Goal: Task Accomplishment & Management: Use online tool/utility

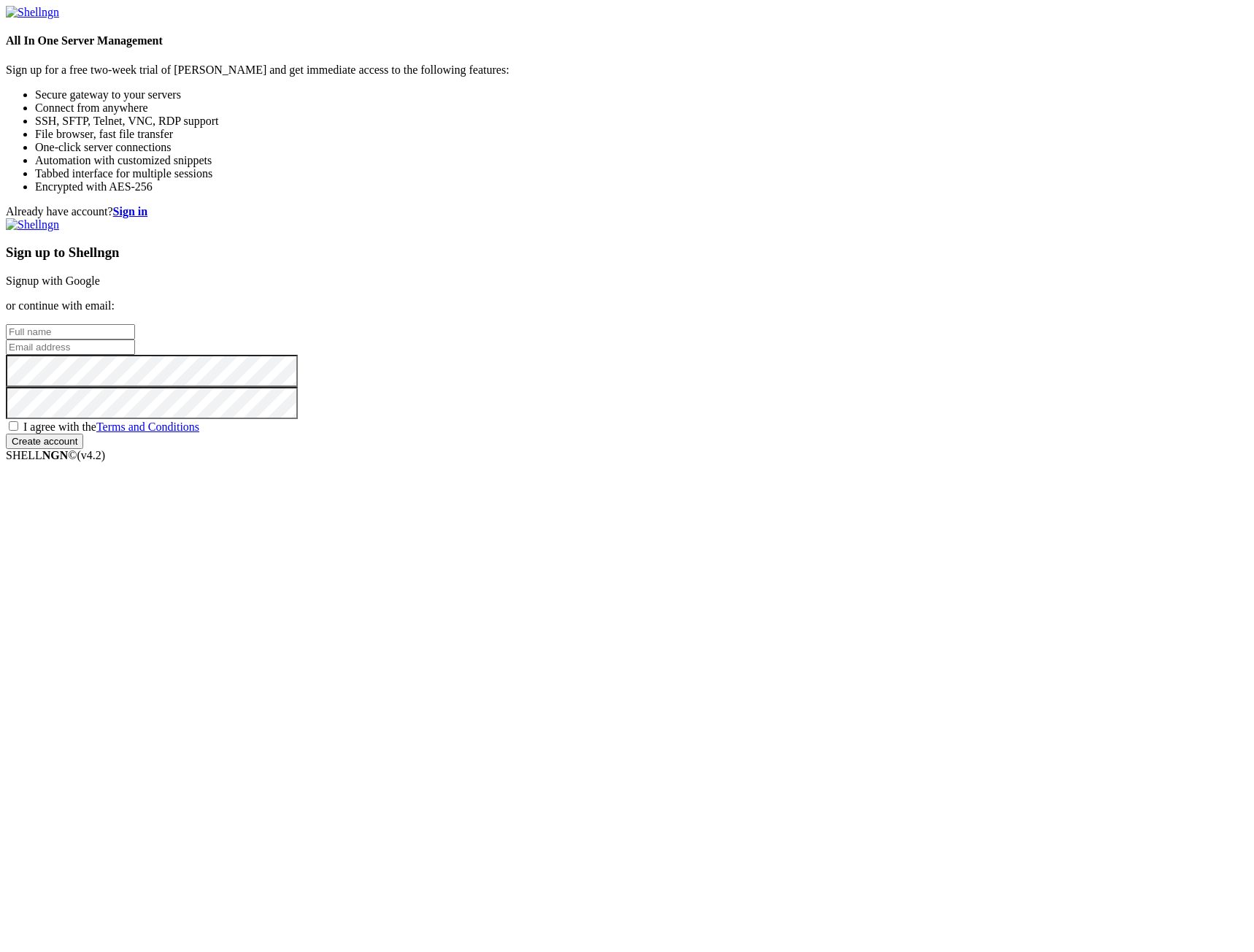
click at [100, 287] on link "Signup with Google" at bounding box center [52, 281] width 94 height 13
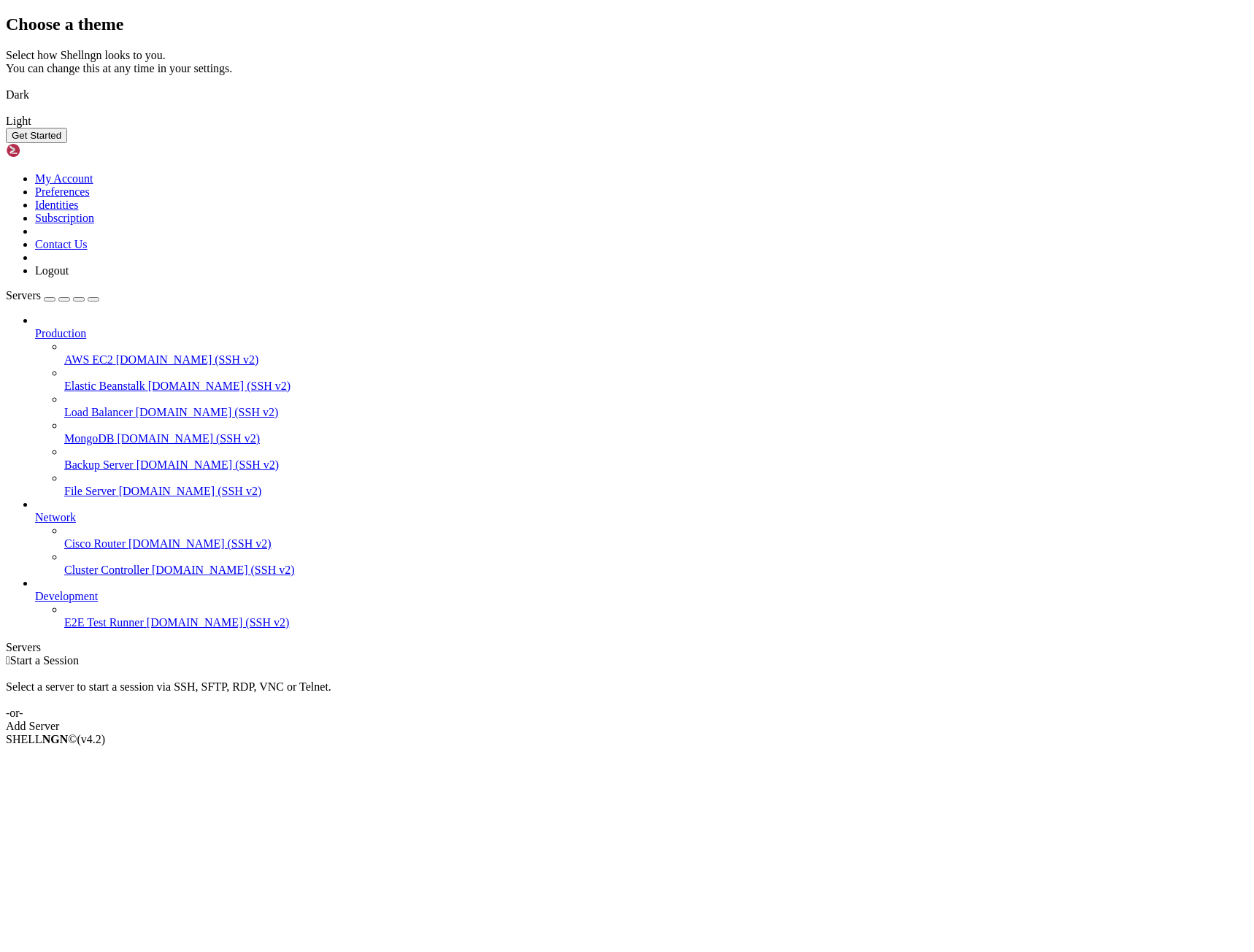
click at [5, 86] on img at bounding box center [5, 86] width 0 height 0
click at [67, 143] on button "Get Started" at bounding box center [36, 135] width 61 height 16
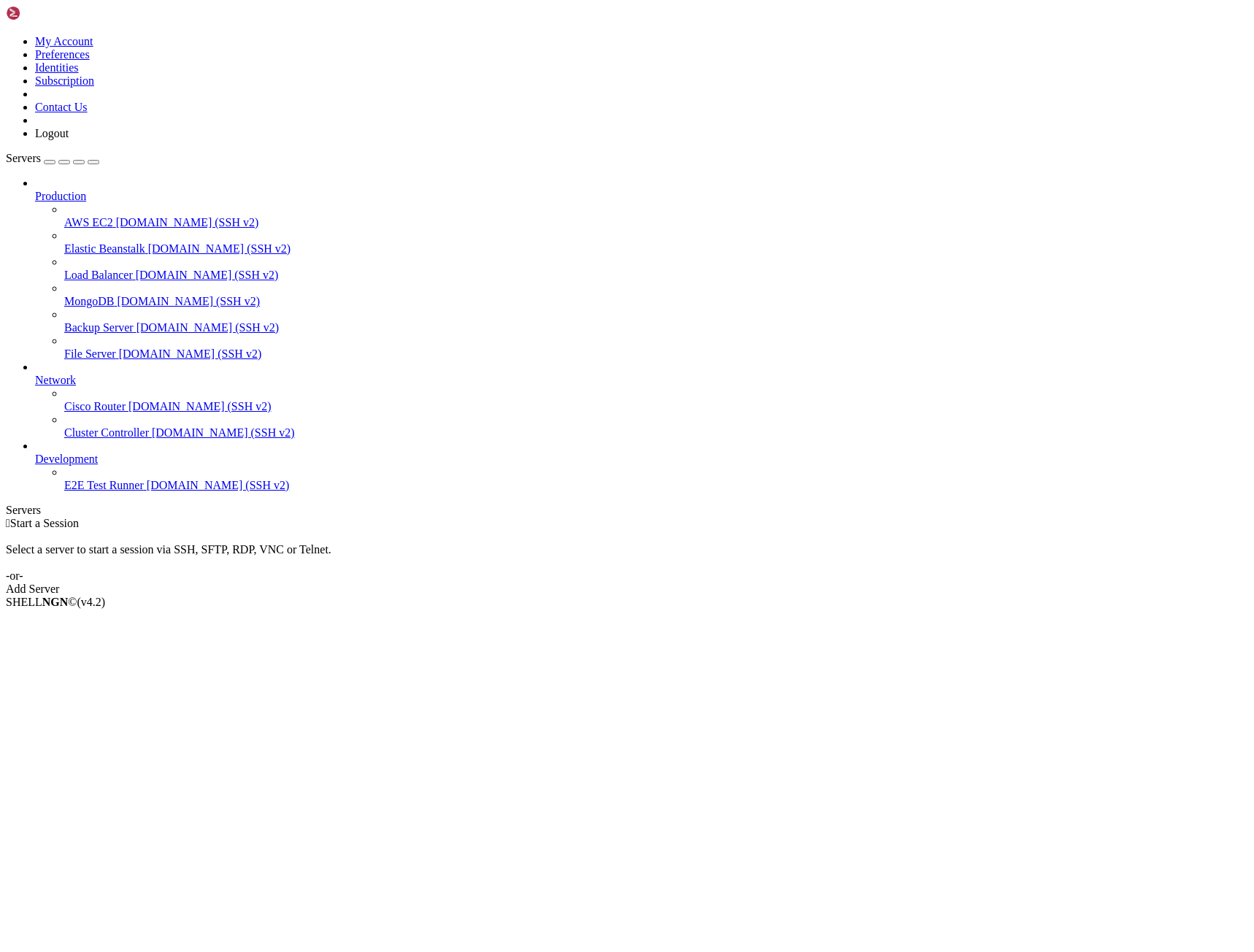
click at [674, 583] on link "Add Server" at bounding box center [627, 589] width 1242 height 13
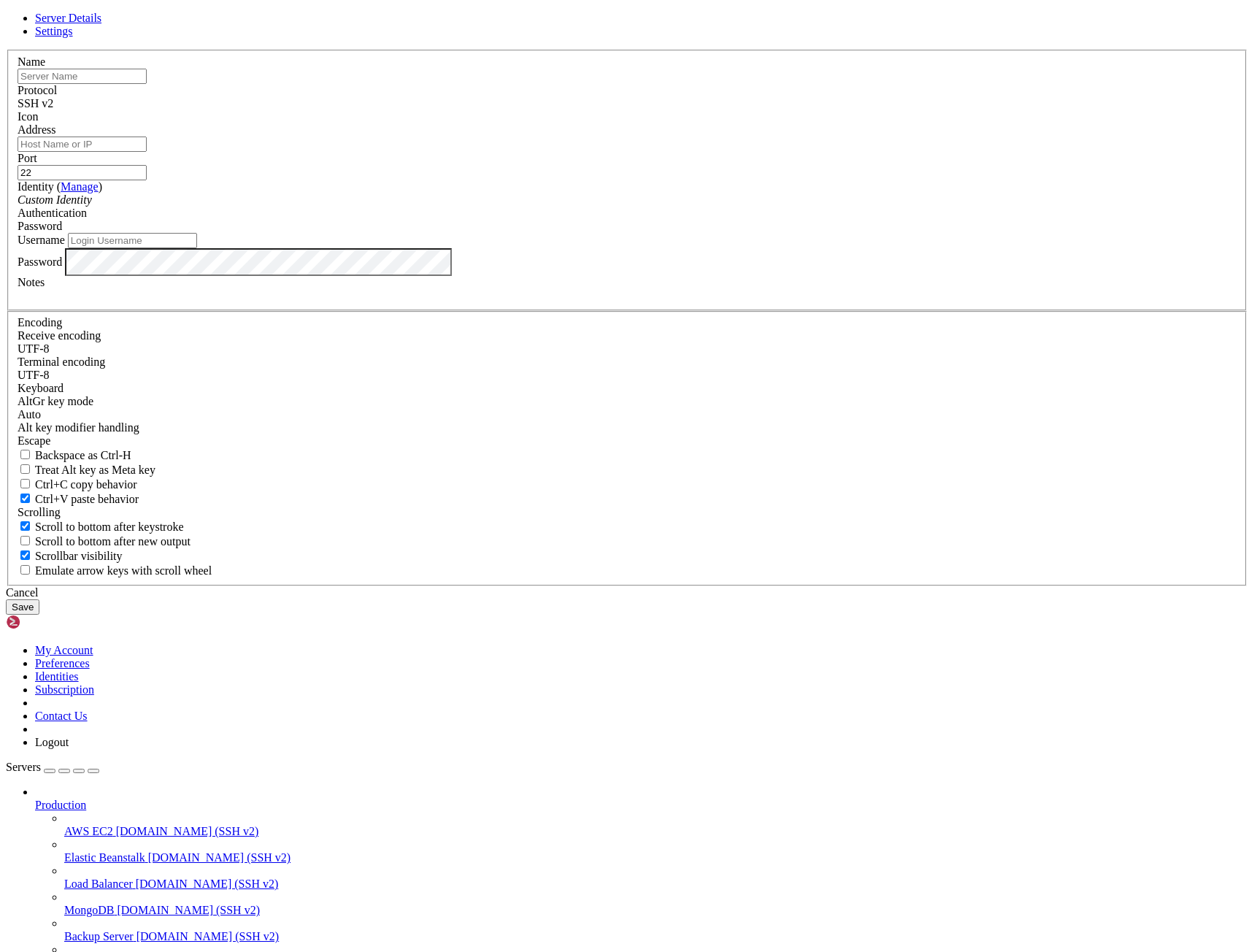
click at [147, 84] on input "text" at bounding box center [82, 76] width 130 height 16
click at [616, 241] on div "Server Details Settings Name Protocol SSH v2 Icon" at bounding box center [627, 313] width 1242 height 603
click at [147, 151] on input "Address" at bounding box center [82, 144] width 130 height 16
click at [956, 408] on div "Server Details Settings Name Protocol SSH v2 Icon" at bounding box center [627, 313] width 1242 height 603
click at [582, 248] on div "Username" at bounding box center [627, 240] width 1218 height 16
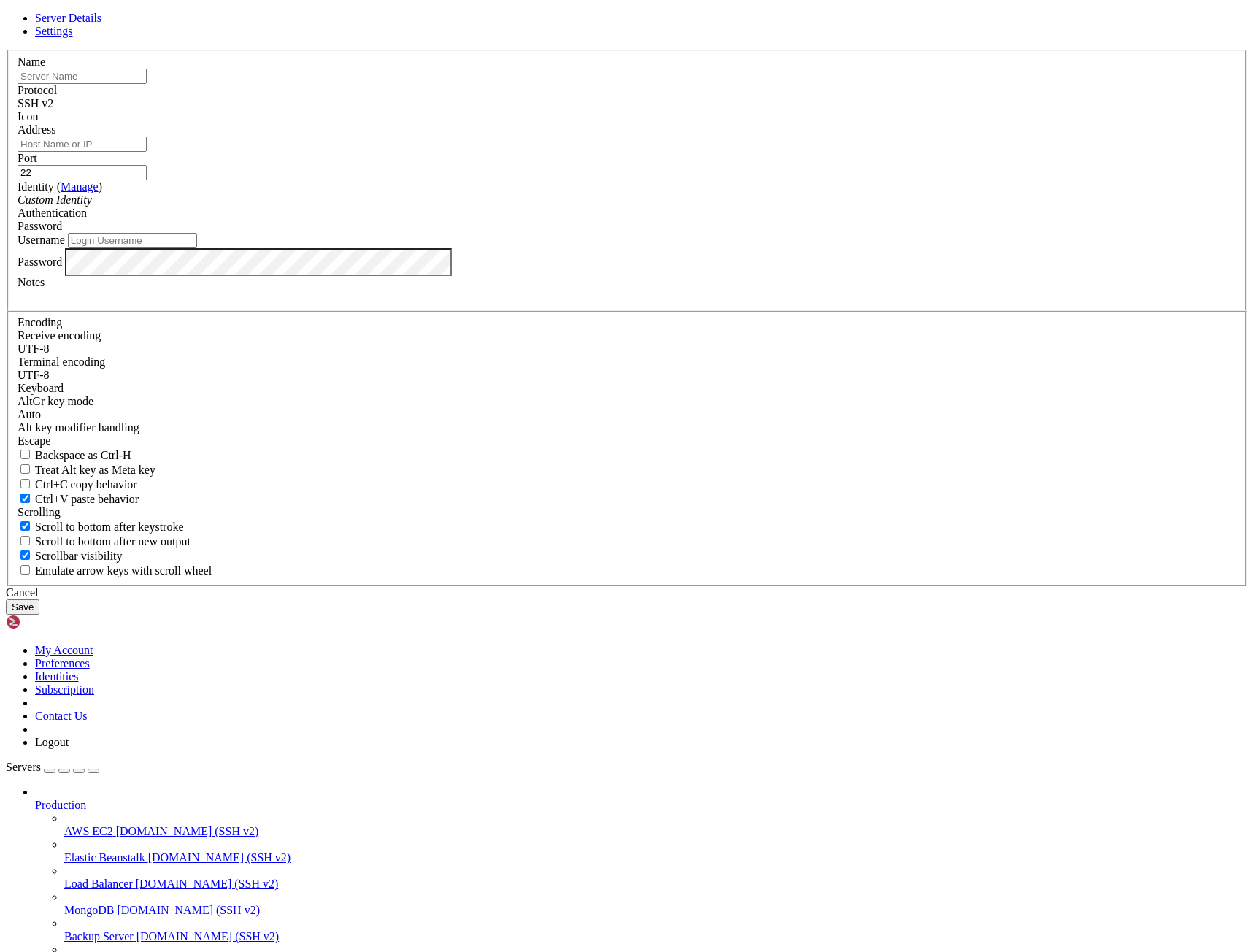
click at [758, 233] on div "Password" at bounding box center [627, 226] width 1218 height 13
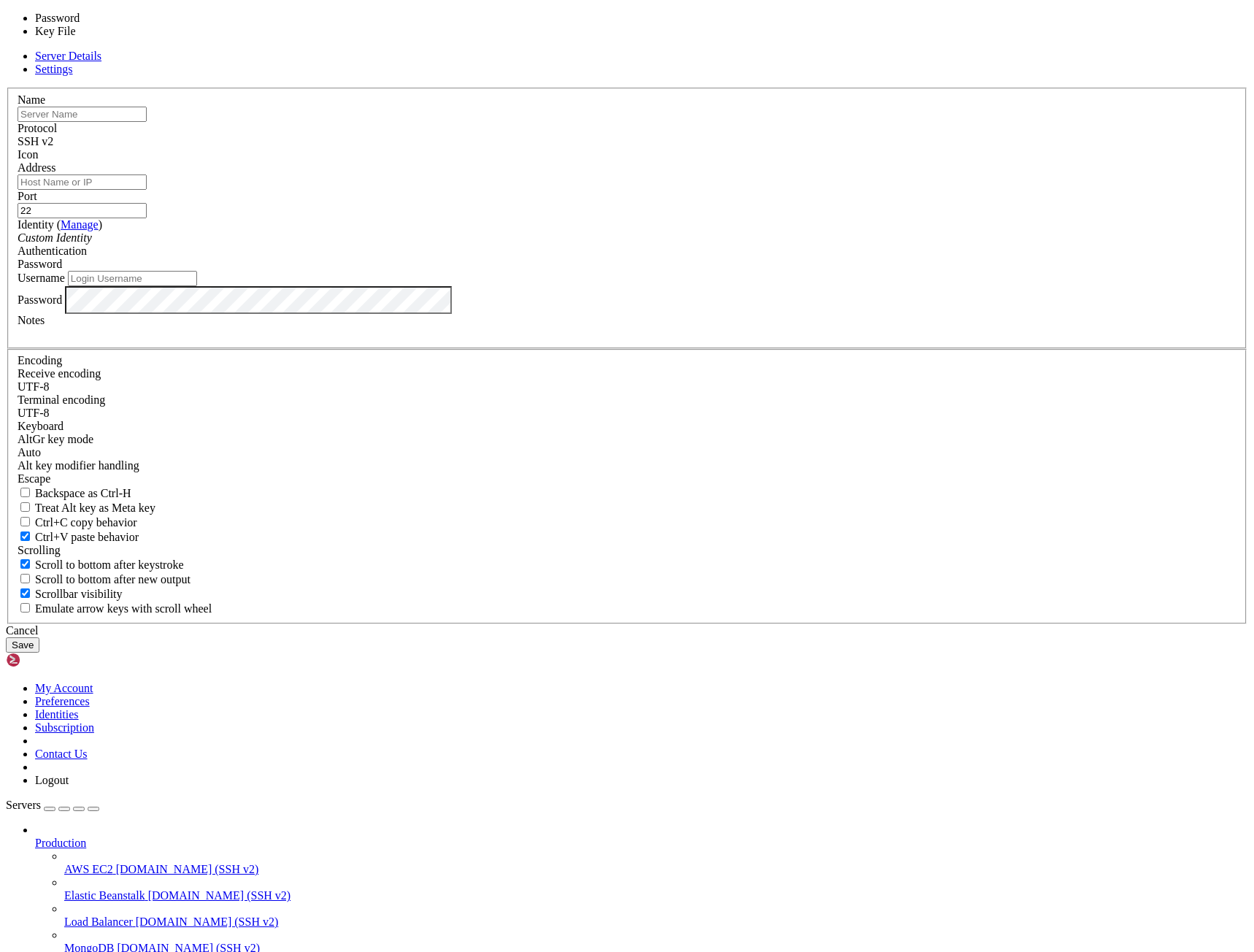
click at [759, 271] on div "Password" at bounding box center [627, 264] width 1218 height 13
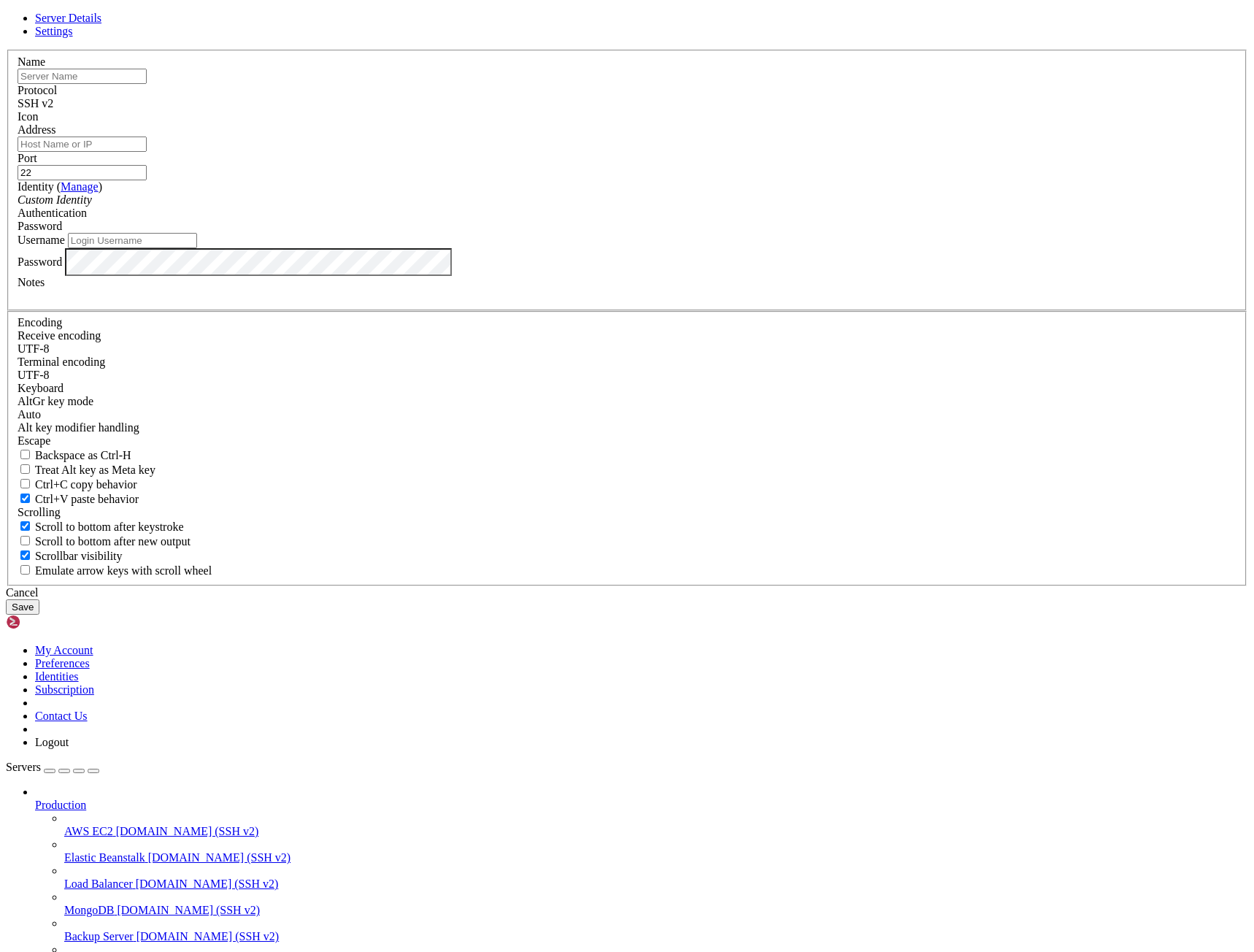
click at [147, 84] on input "text" at bounding box center [82, 76] width 130 height 16
type input "my rpc"
click at [147, 151] on input "Address" at bounding box center [82, 144] width 130 height 16
paste input "[TECHNICAL_ID]"
type input "[TECHNICAL_ID]"
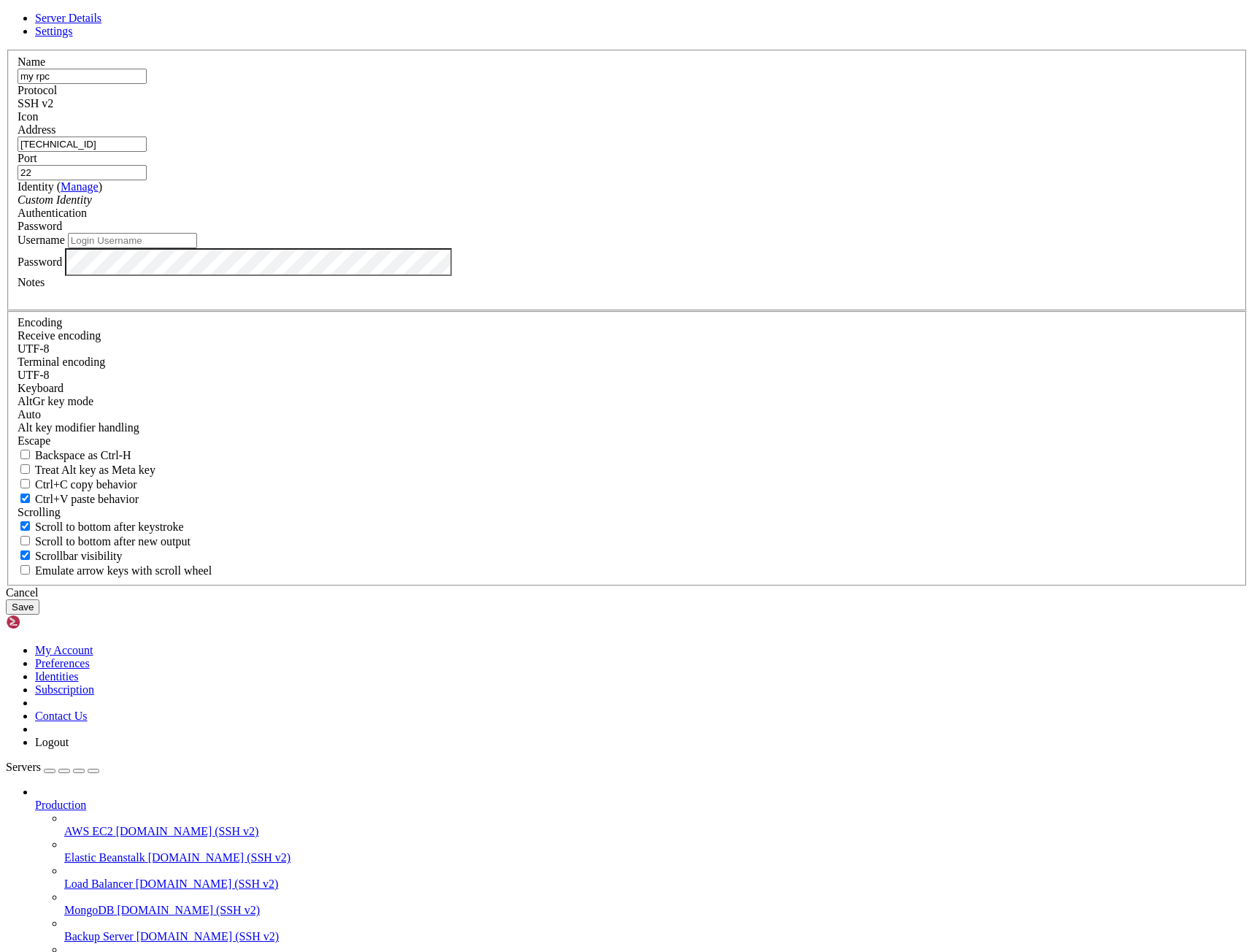
click at [530, 206] on div "Custom Identity" at bounding box center [627, 200] width 1218 height 13
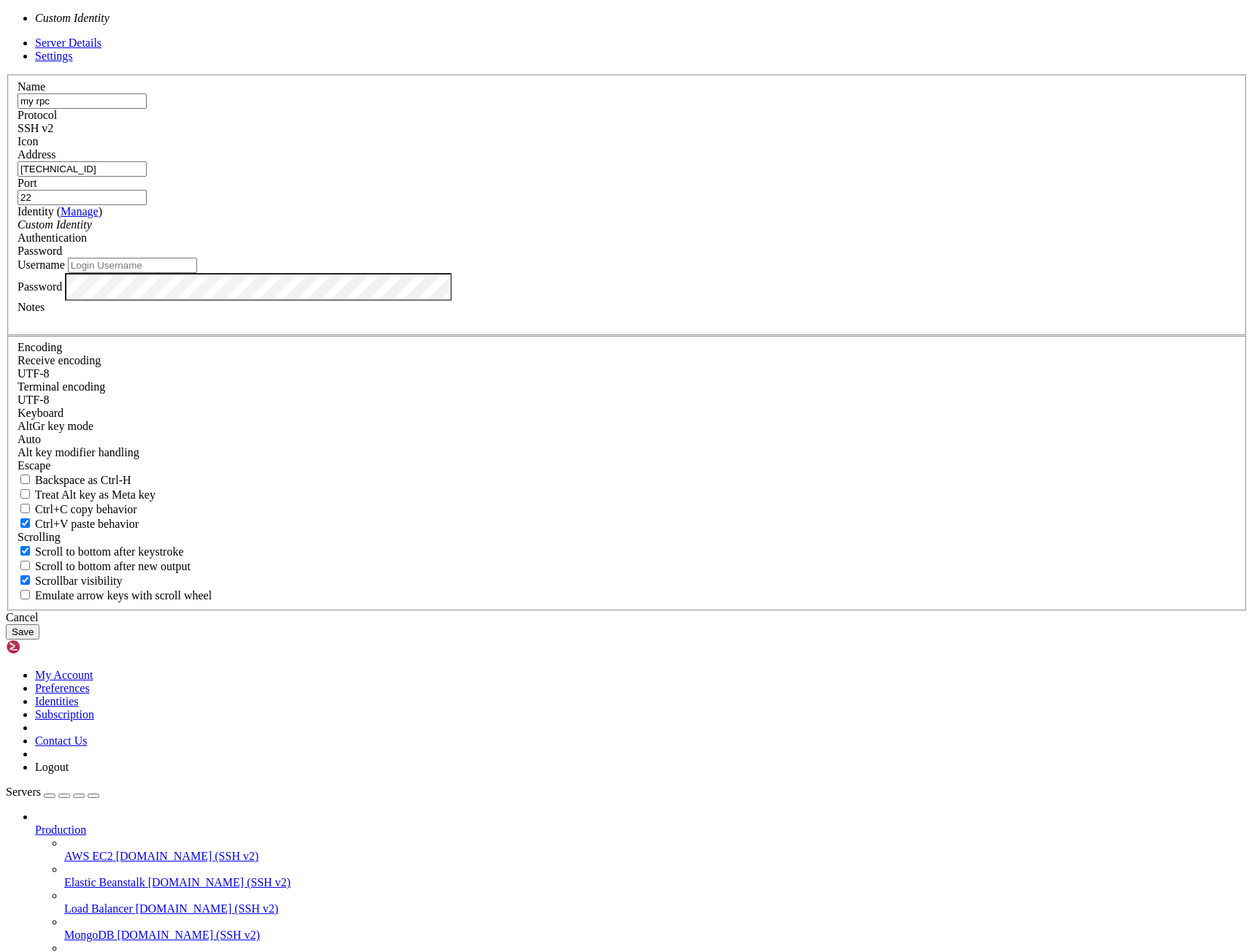
click at [530, 232] on div "Custom Identity" at bounding box center [627, 224] width 1218 height 13
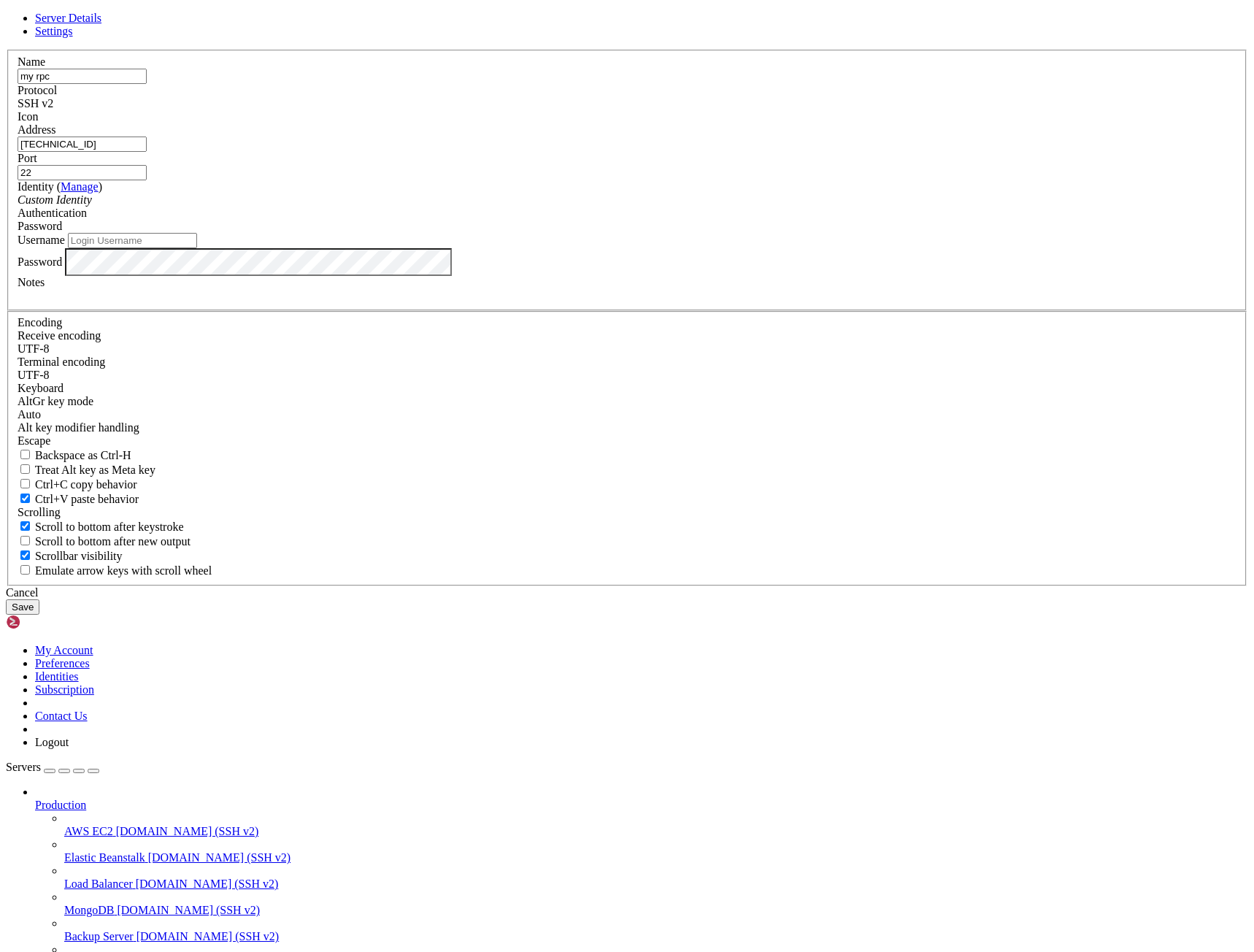
click at [197, 248] on input "Username" at bounding box center [132, 240] width 130 height 16
type input "og labs"
click at [39, 615] on button "Save" at bounding box center [22, 606] width 34 height 16
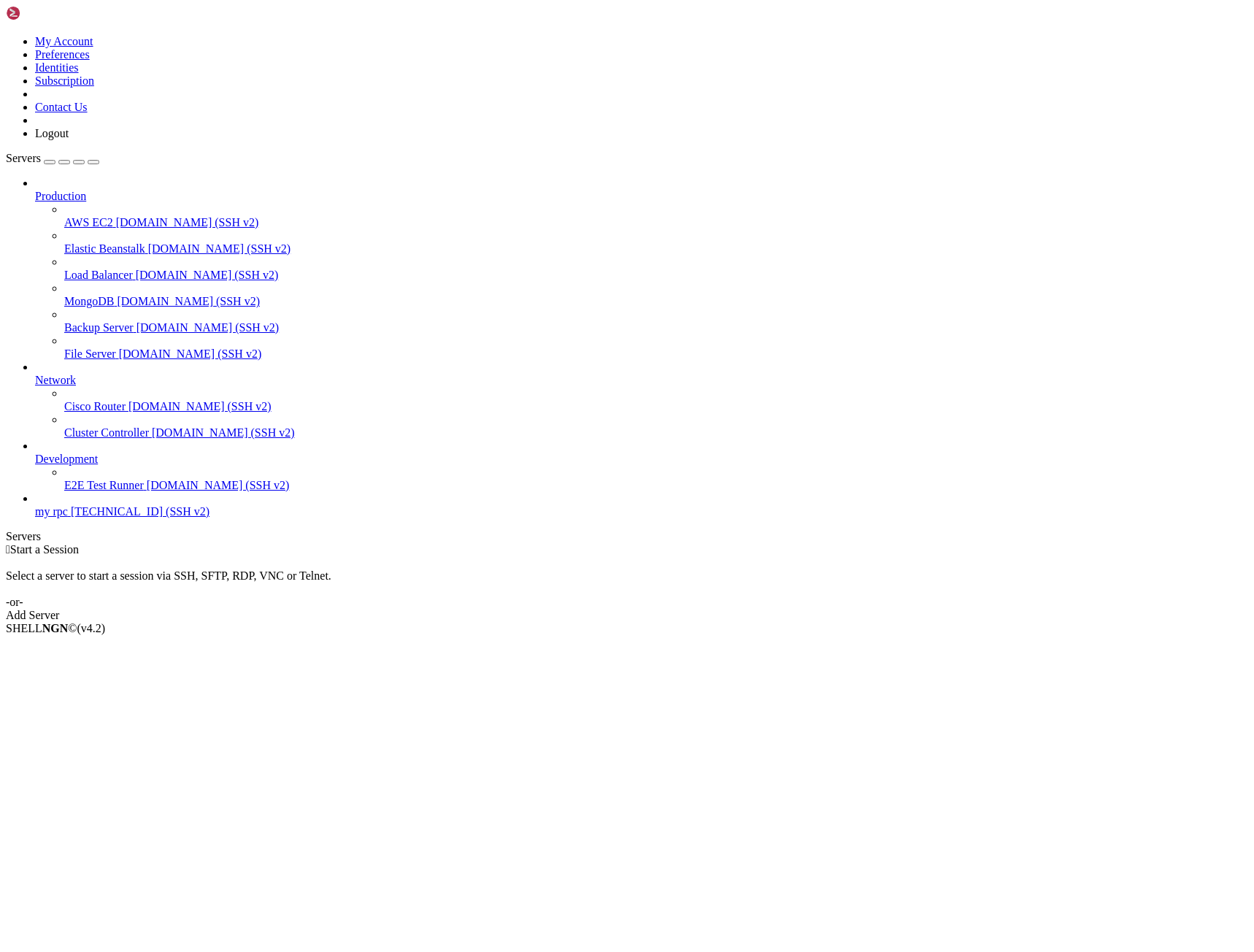
click at [67, 517] on span "my rpc" at bounding box center [51, 512] width 33 height 13
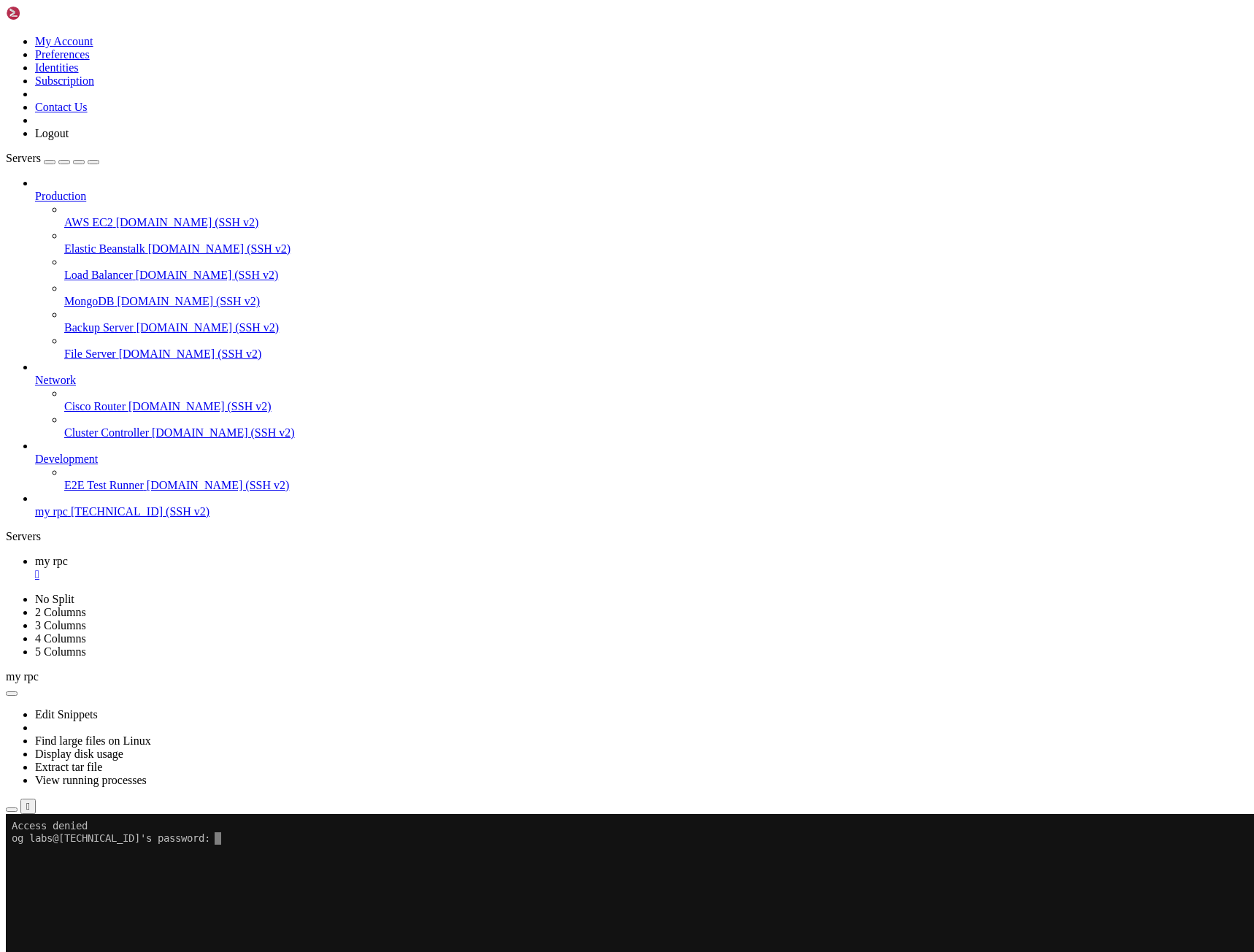
scroll to position [6, 2]
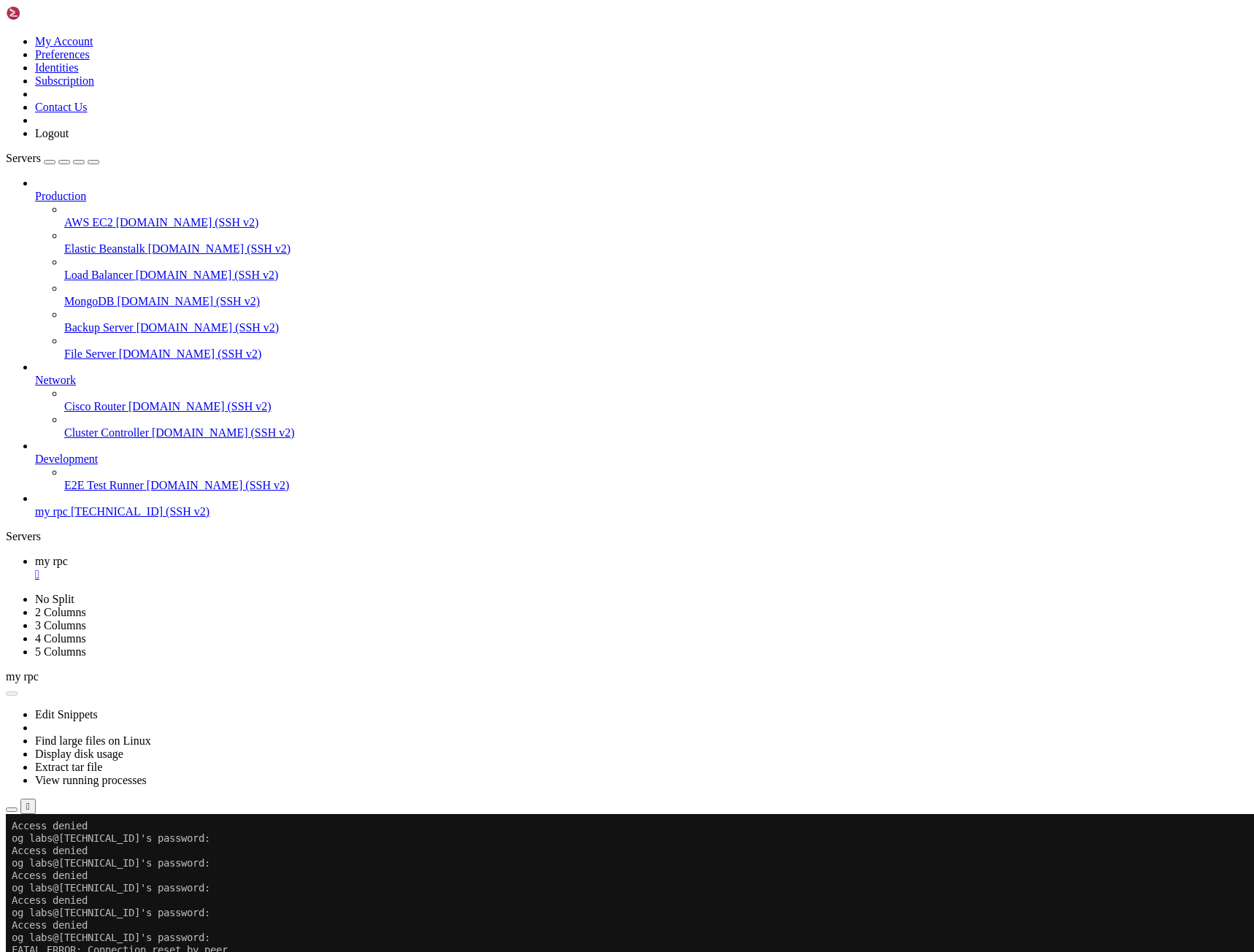
click at [64, 854] on button "Reconnect" at bounding box center [35, 862] width 58 height 16
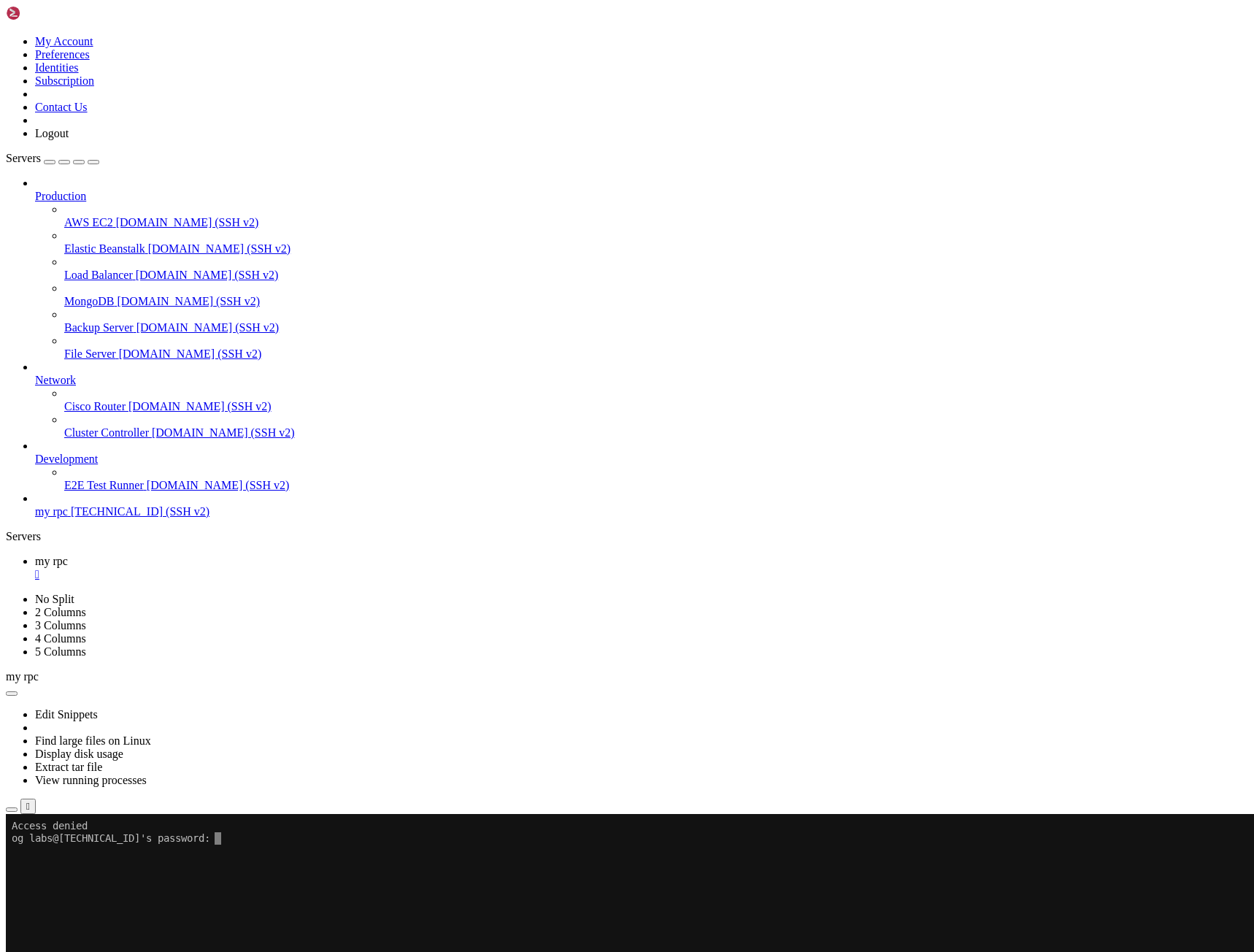
click at [605, 846] on x-row at bounding box center [541, 851] width 1058 height 13
click at [64, 854] on button "Reconnect" at bounding box center [35, 862] width 58 height 16
